Goal: Check status: Check status

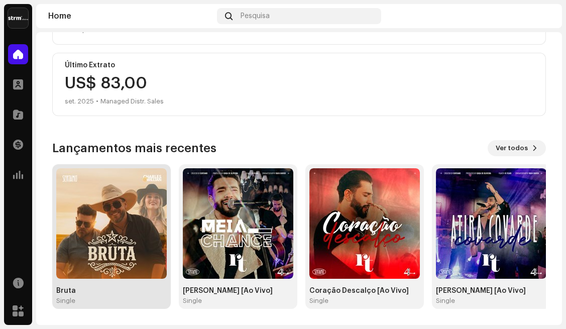
click at [93, 204] on img at bounding box center [111, 223] width 110 height 110
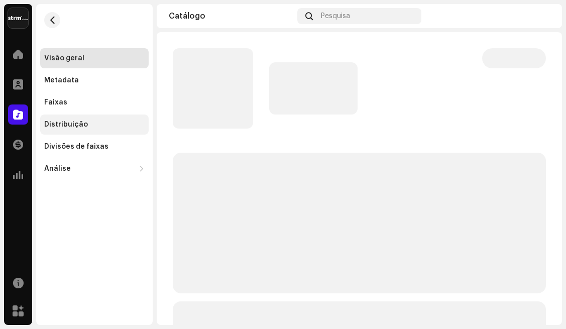
click at [85, 120] on div "Distribuição" at bounding box center [94, 124] width 100 height 8
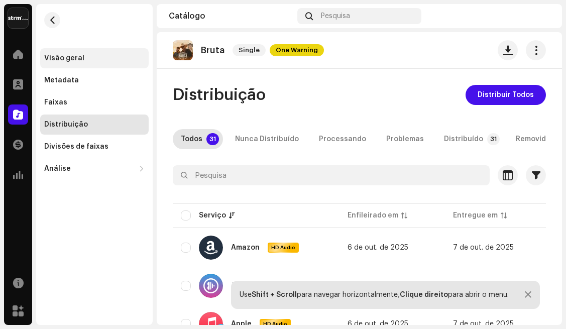
click at [68, 60] on div "Visão geral" at bounding box center [64, 58] width 40 height 8
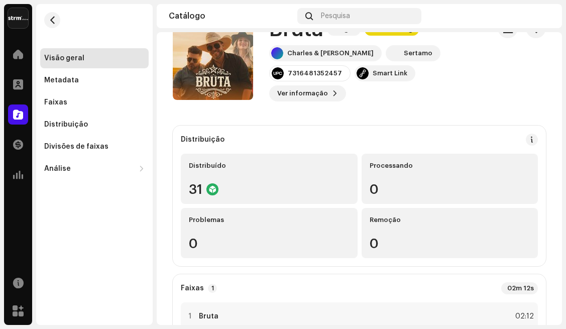
scroll to position [45, 0]
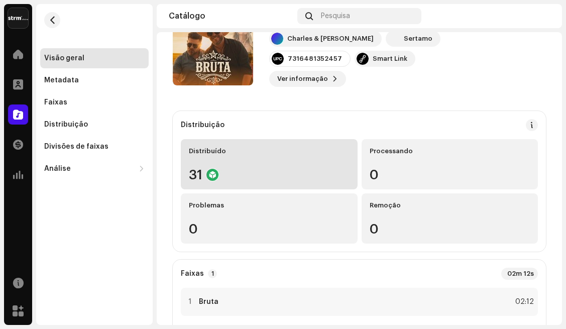
click at [222, 171] on div "31" at bounding box center [269, 174] width 161 height 13
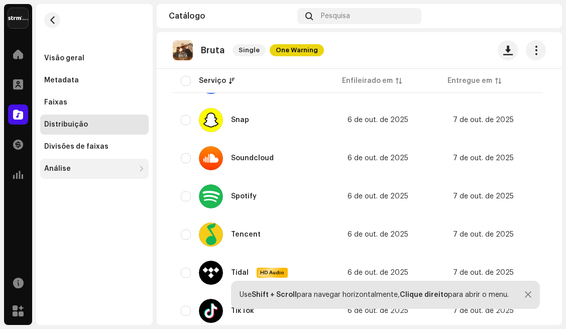
scroll to position [922, 0]
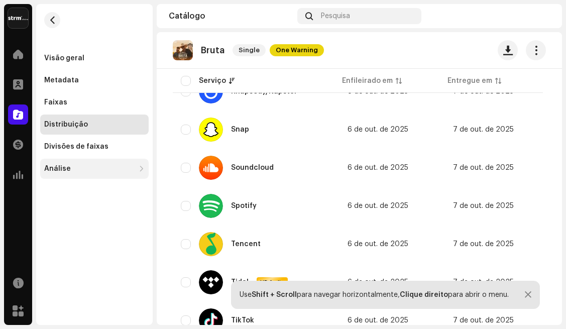
click at [88, 170] on div "Análise" at bounding box center [89, 169] width 90 height 8
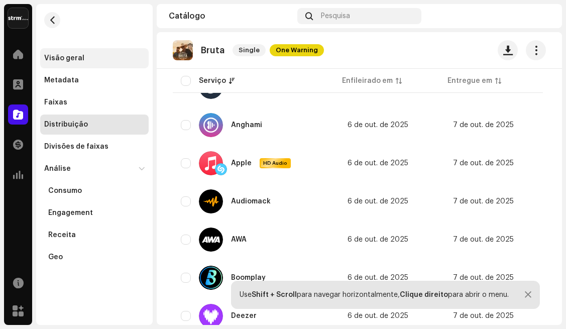
click at [62, 56] on div "Visão geral" at bounding box center [64, 58] width 40 height 8
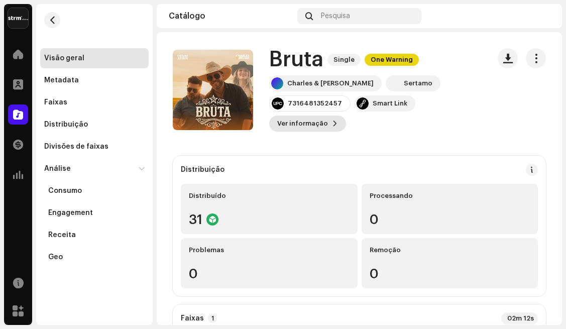
click at [289, 124] on span "Ver informação" at bounding box center [302, 123] width 51 height 20
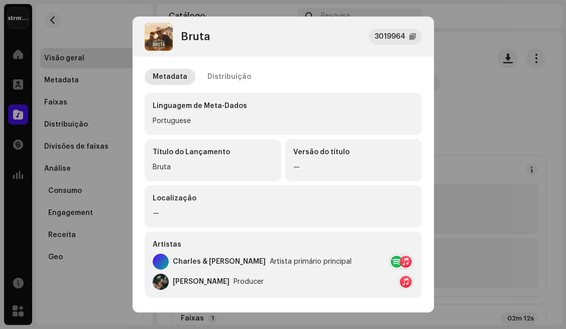
scroll to position [190, 0]
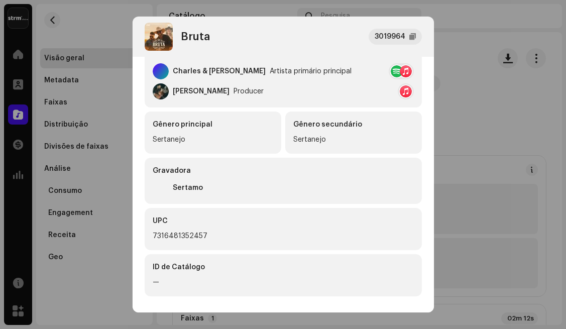
click at [191, 235] on div "7316481352457" at bounding box center [283, 236] width 261 height 12
copy div "7316481352457"
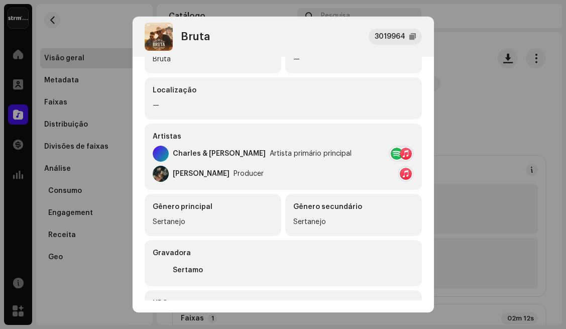
scroll to position [0, 0]
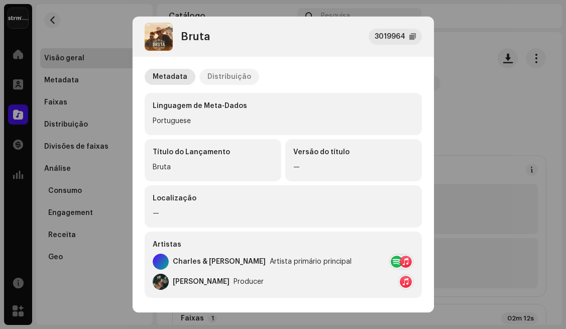
click at [225, 77] on div "Distribuição" at bounding box center [229, 77] width 44 height 16
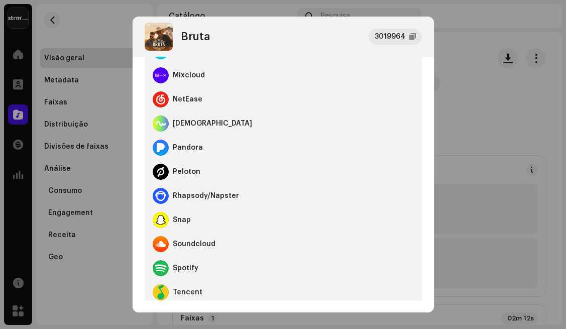
scroll to position [627, 0]
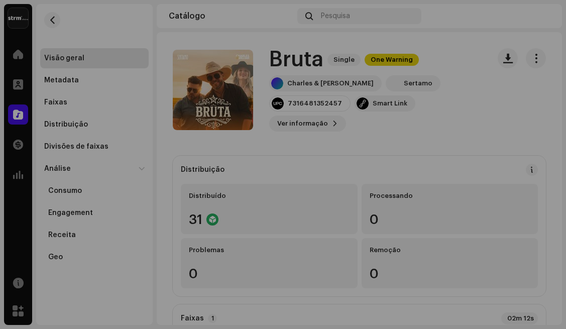
click at [525, 159] on div "Bruta 3019964 Metadata Distribuição Data de lançamento [DATE] (Meia-noite no mu…" at bounding box center [283, 164] width 566 height 329
